Goal: Check status

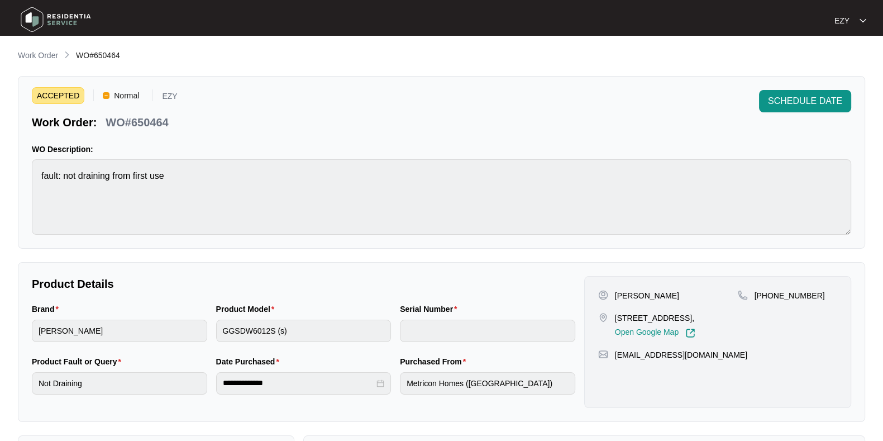
scroll to position [20, 0]
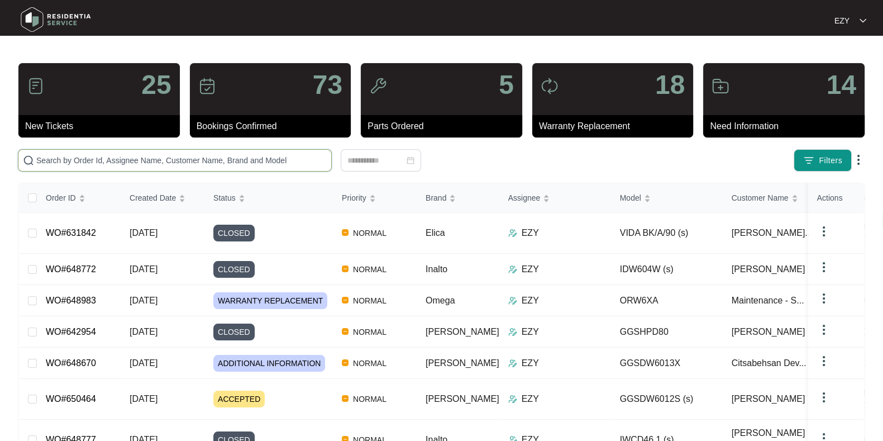
click at [139, 160] on input "text" at bounding box center [181, 160] width 291 height 12
paste input "645189"
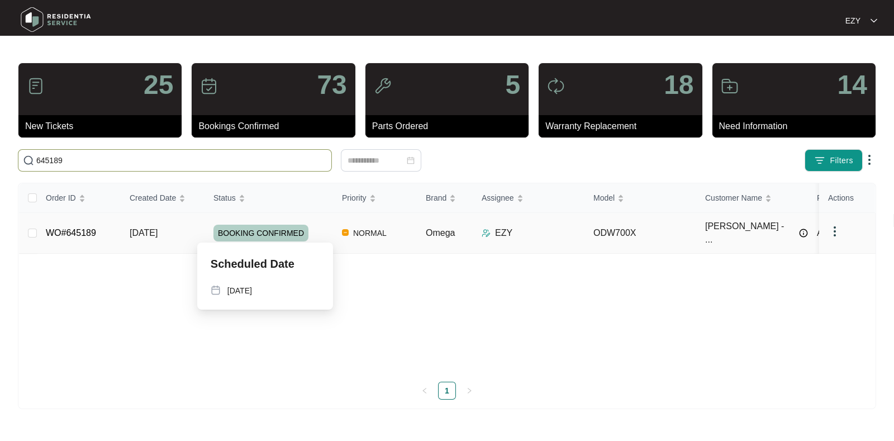
type input "645189"
click at [317, 229] on div "BOOKING CONFIRMED" at bounding box center [273, 233] width 120 height 17
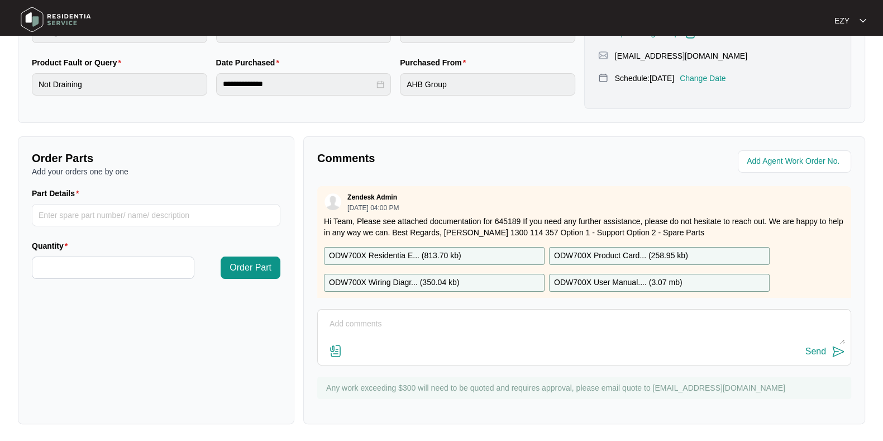
click at [448, 307] on div "Comments Zendesk Admin [DATE] 04:00 PM Hi Team, Please see attached documentati…" at bounding box center [584, 280] width 562 height 288
click at [432, 321] on textarea at bounding box center [585, 329] width 522 height 29
type textarea "H"
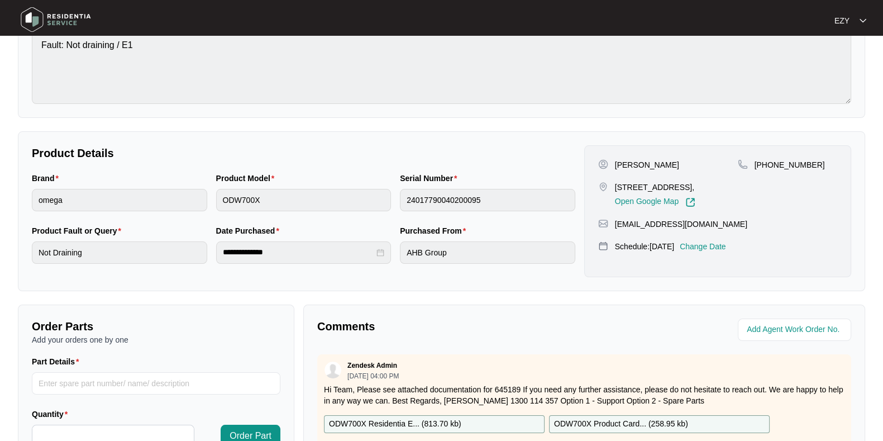
scroll to position [299, 0]
